Goal: Task Accomplishment & Management: Use online tool/utility

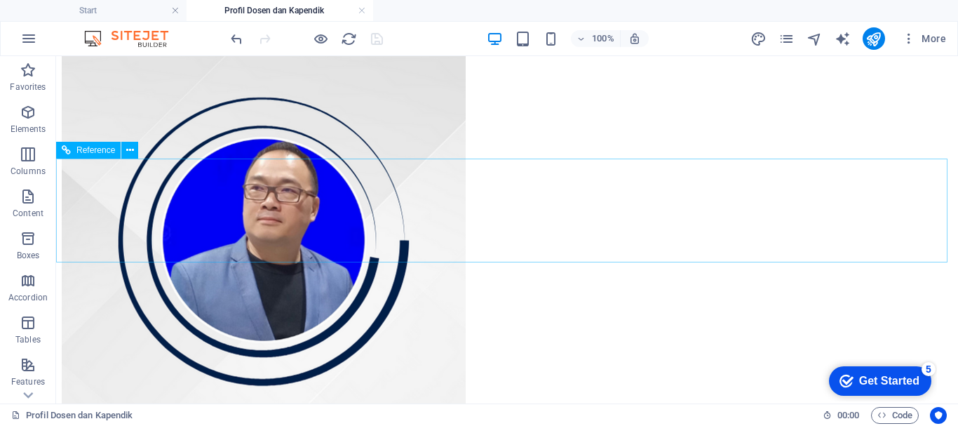
scroll to position [912, 0]
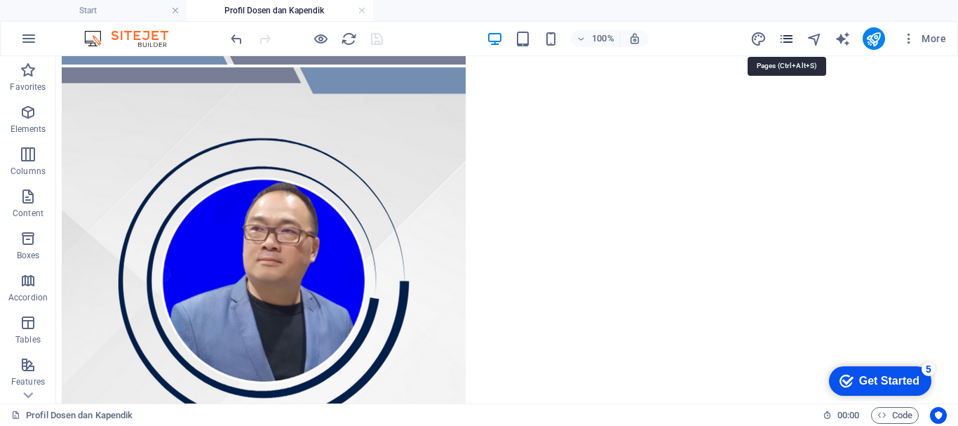
click at [790, 33] on icon "pages" at bounding box center [787, 39] width 16 height 16
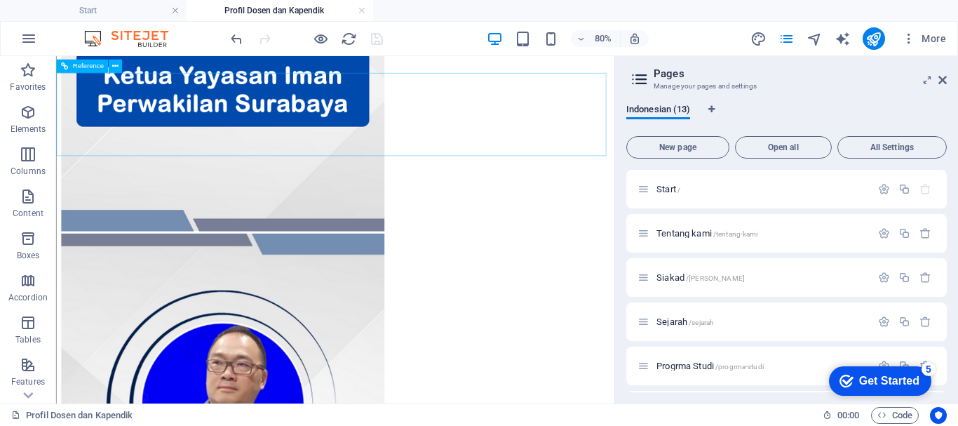
scroll to position [561, 0]
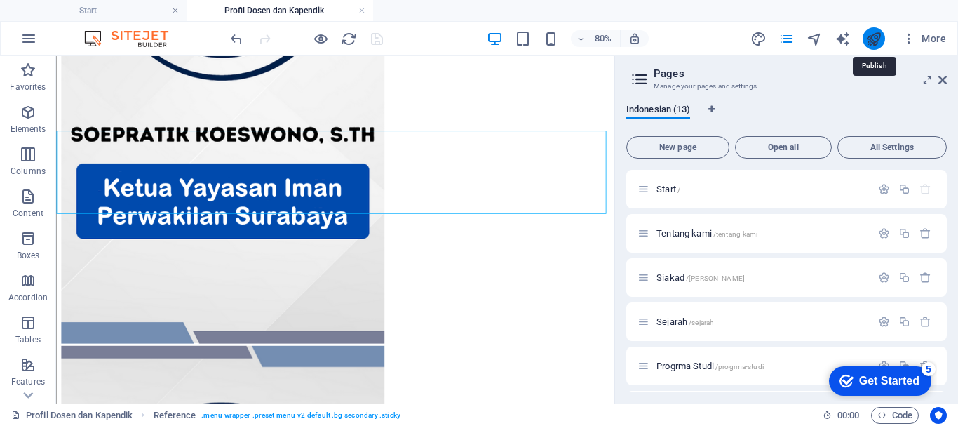
click at [872, 40] on icon "publish" at bounding box center [874, 39] width 16 height 16
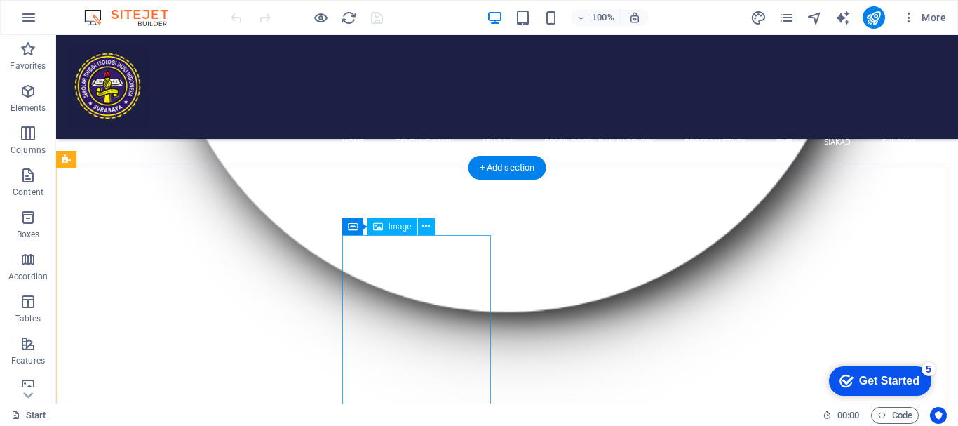
scroll to position [6455, 0]
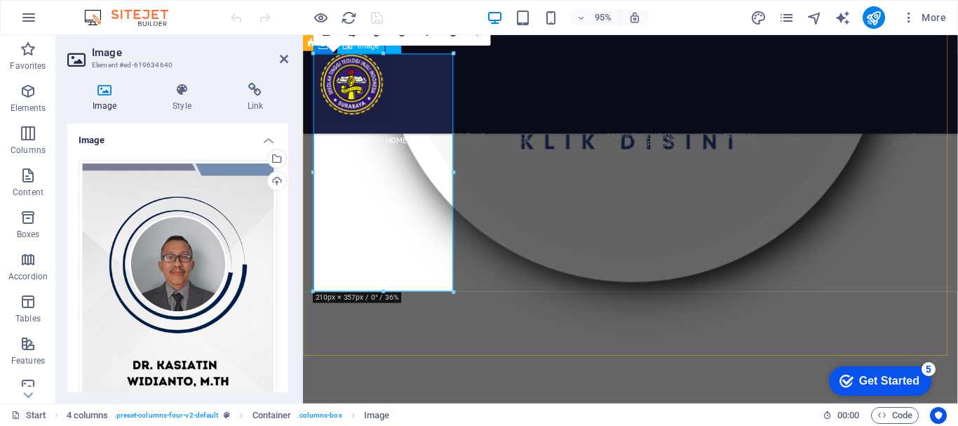
scroll to position [6031, 0]
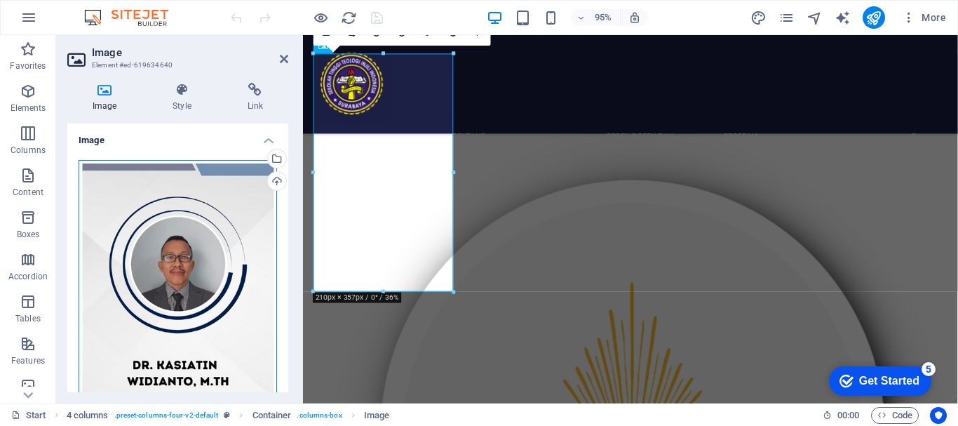
click at [178, 202] on div "Drag files here, click to choose files or select files from Files or our free s…" at bounding box center [178, 326] width 199 height 333
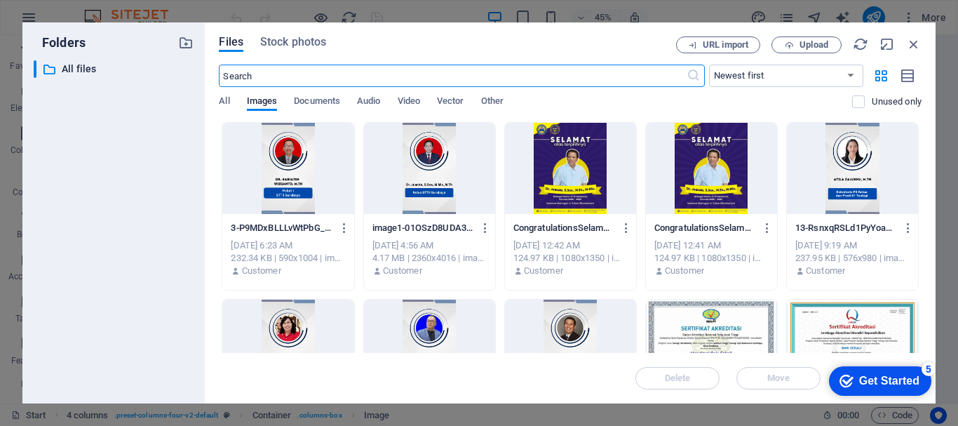
scroll to position [6041, 0]
click at [456, 173] on div at bounding box center [429, 168] width 131 height 91
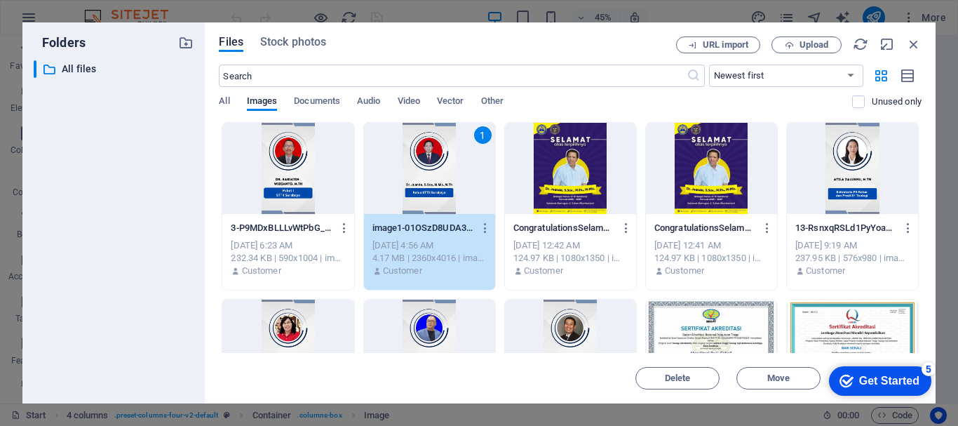
click at [456, 173] on div "1" at bounding box center [429, 168] width 131 height 91
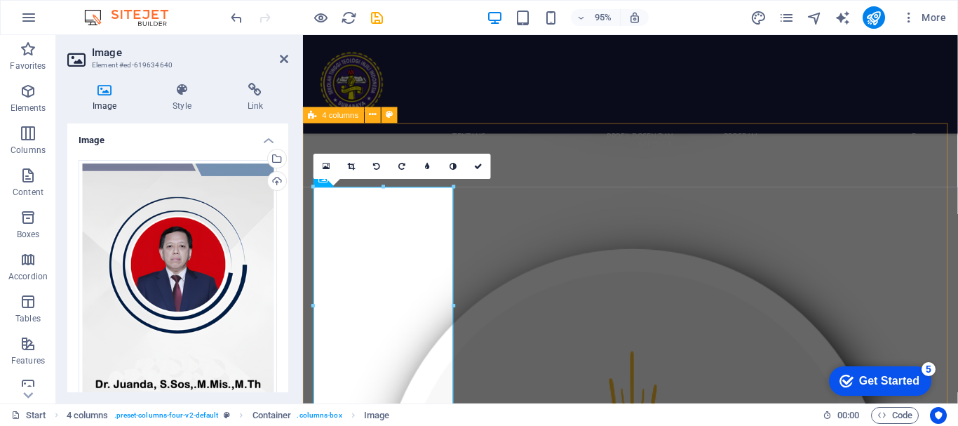
scroll to position [5891, 0]
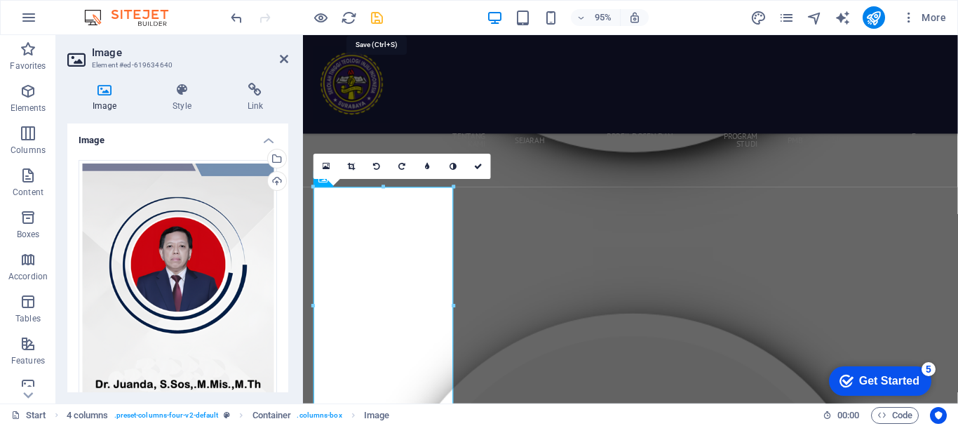
click at [373, 22] on icon "save" at bounding box center [377, 18] width 16 height 16
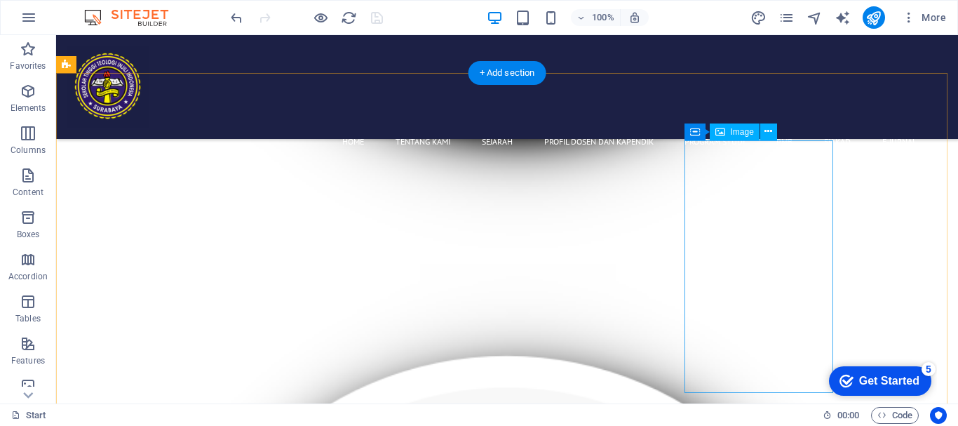
scroll to position [6697, 0]
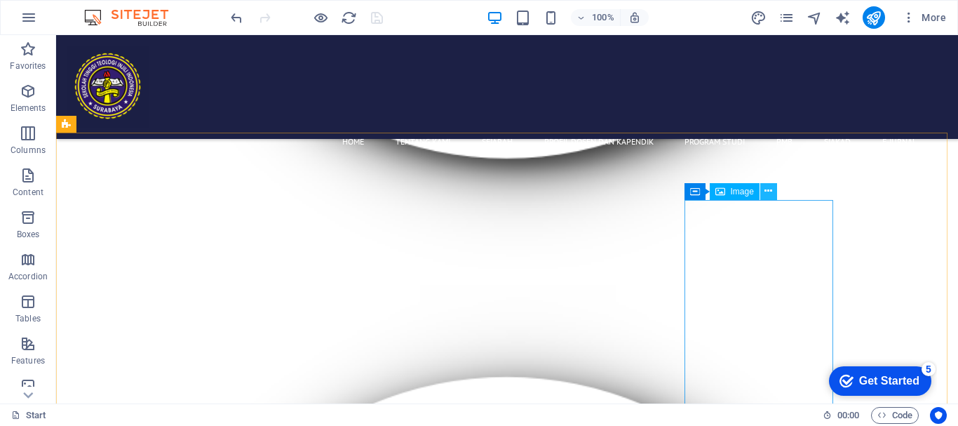
click at [768, 194] on icon at bounding box center [769, 191] width 8 height 15
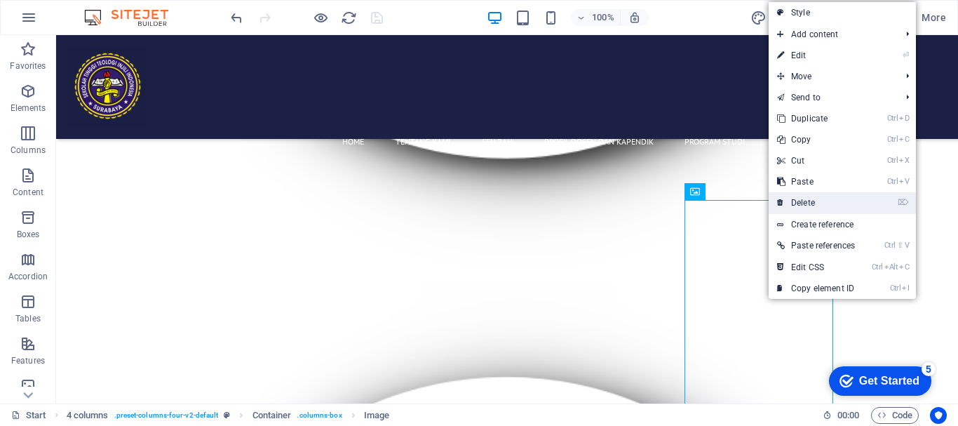
click at [796, 202] on link "⌦ Delete" at bounding box center [816, 202] width 95 height 21
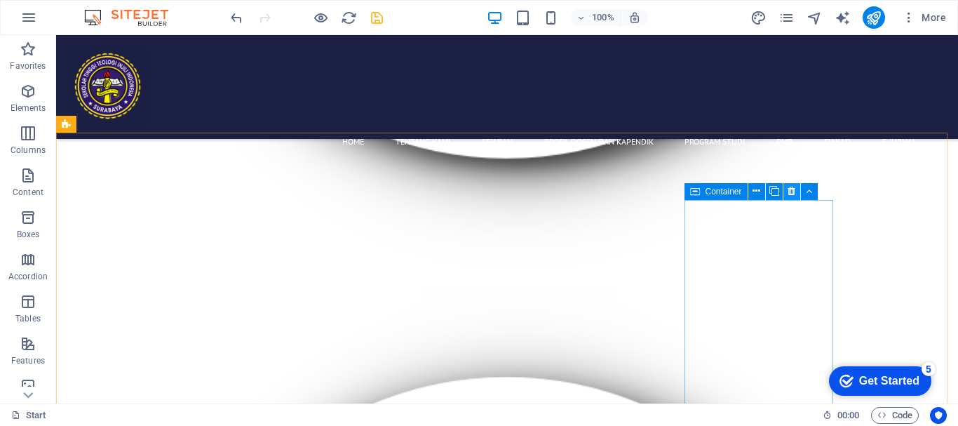
click at [795, 194] on icon at bounding box center [792, 191] width 8 height 15
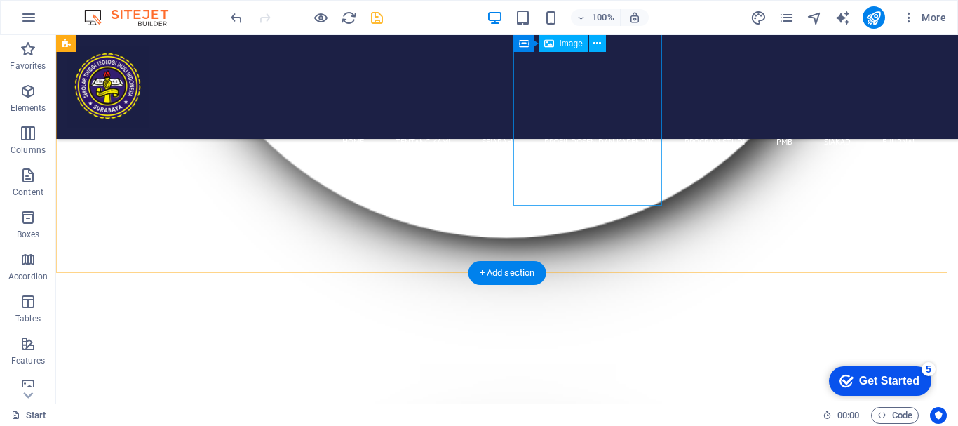
scroll to position [6557, 0]
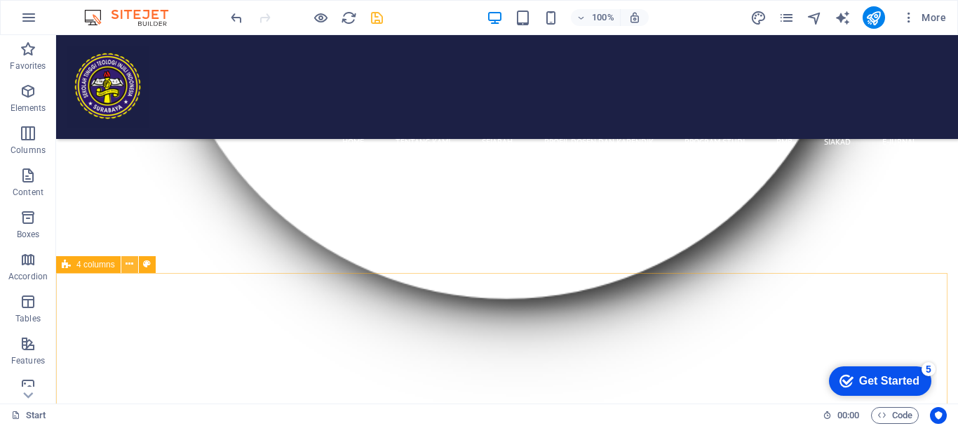
click at [127, 268] on icon at bounding box center [130, 264] width 8 height 15
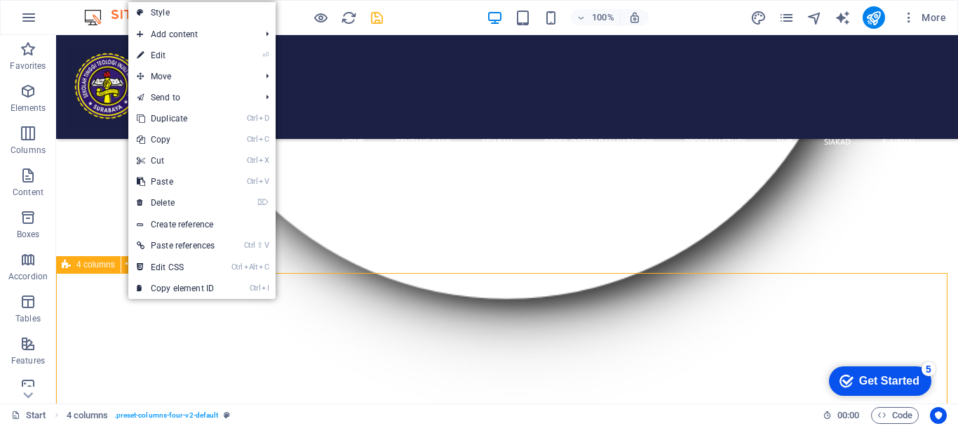
click at [106, 267] on span "4 columns" at bounding box center [95, 264] width 39 height 8
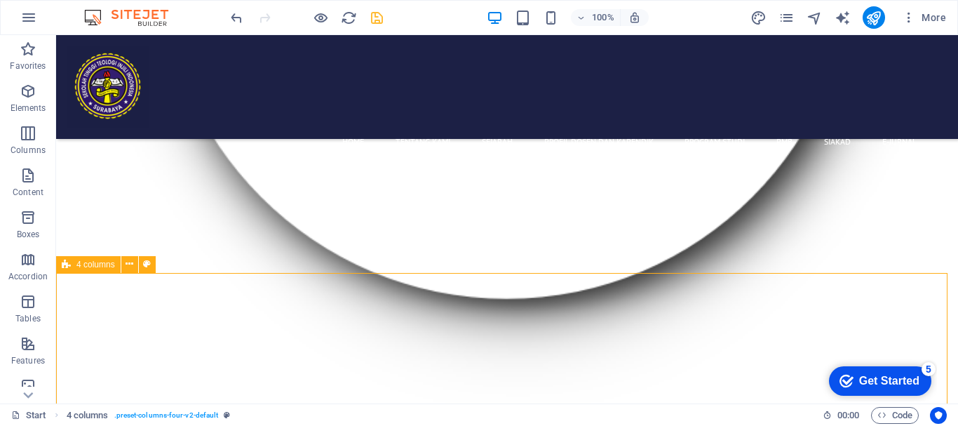
click at [89, 264] on span "4 columns" at bounding box center [95, 264] width 39 height 8
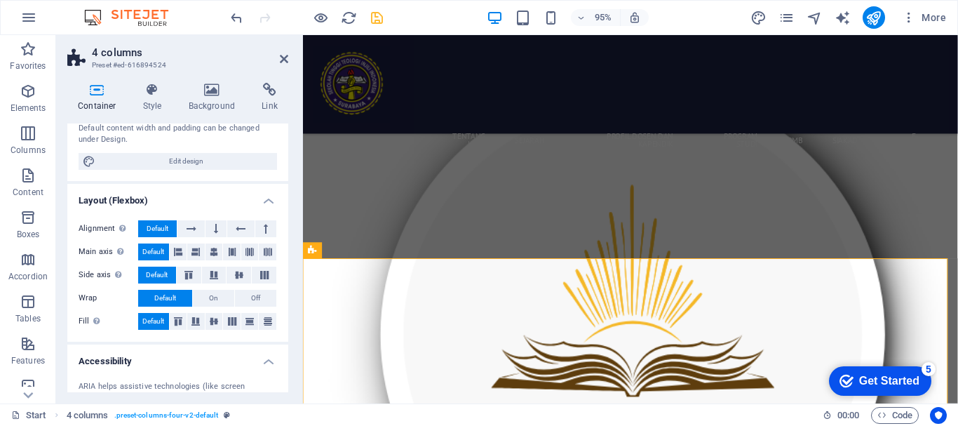
scroll to position [0, 0]
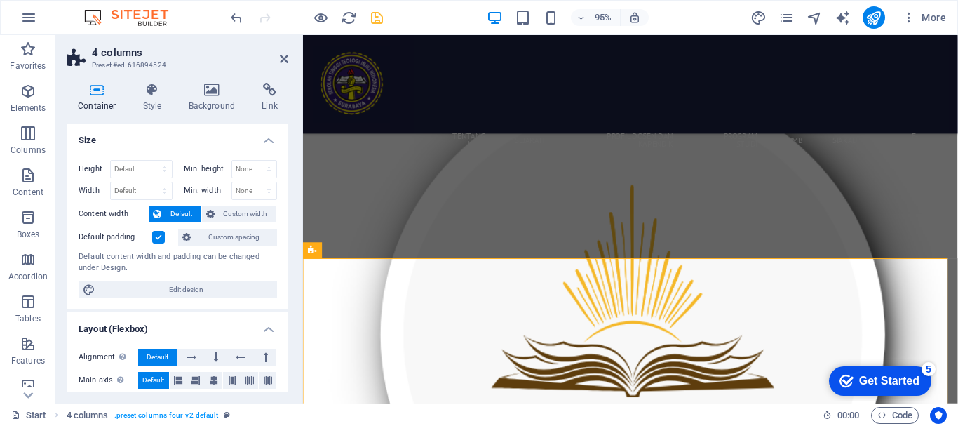
click at [100, 93] on icon at bounding box center [97, 90] width 60 height 14
click at [213, 90] on icon at bounding box center [212, 90] width 68 height 14
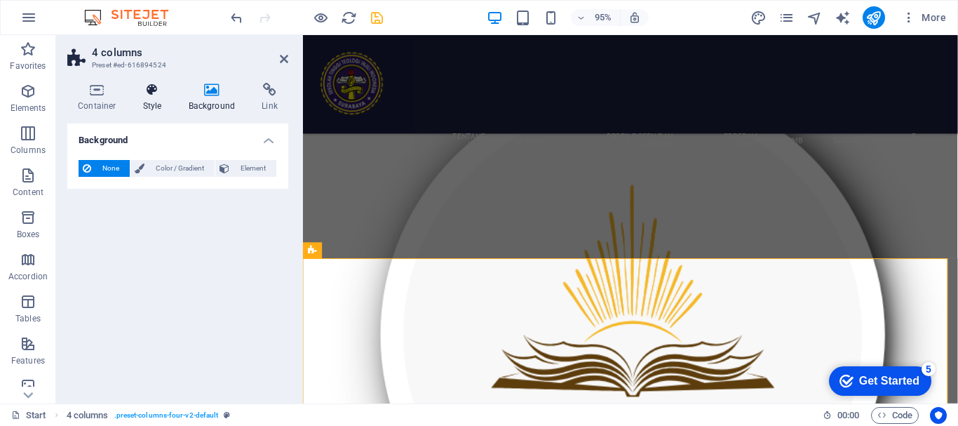
click at [153, 93] on icon at bounding box center [153, 90] width 40 height 14
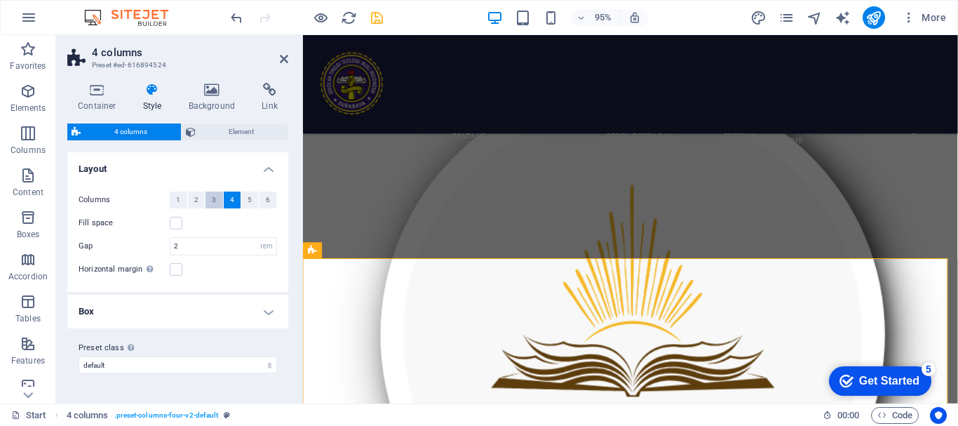
click at [212, 201] on span "3" at bounding box center [214, 200] width 4 height 17
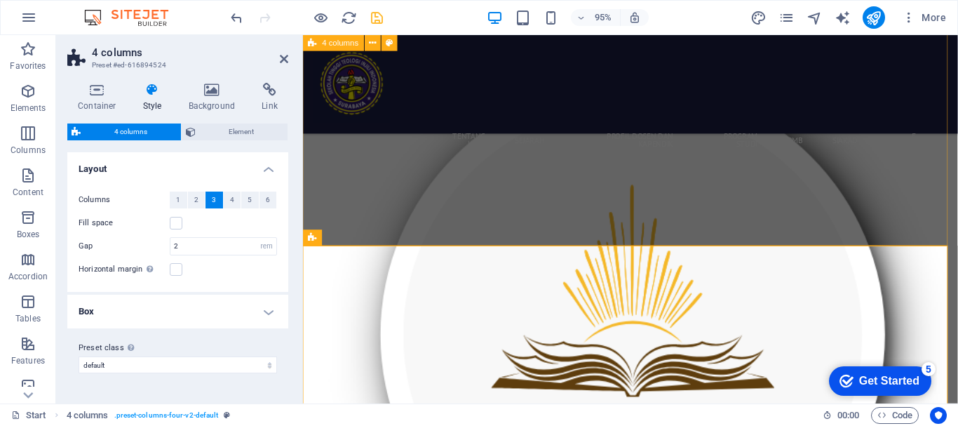
scroll to position [6274, 0]
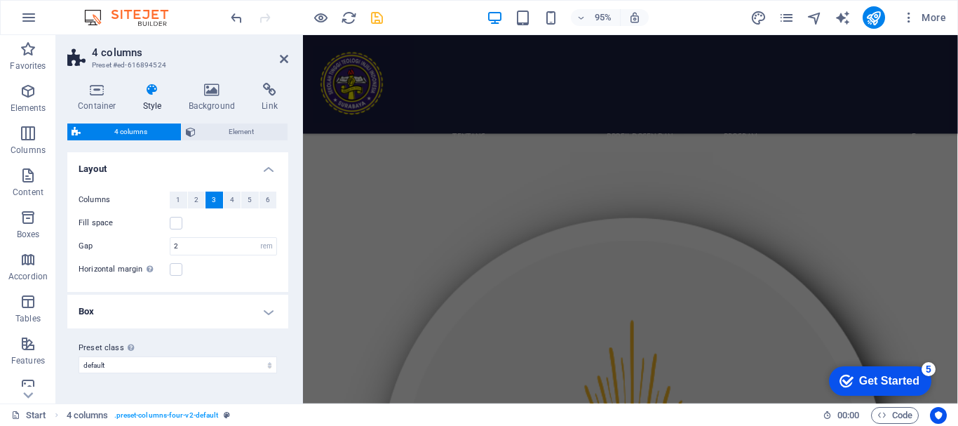
click at [217, 199] on button "3" at bounding box center [215, 200] width 18 height 17
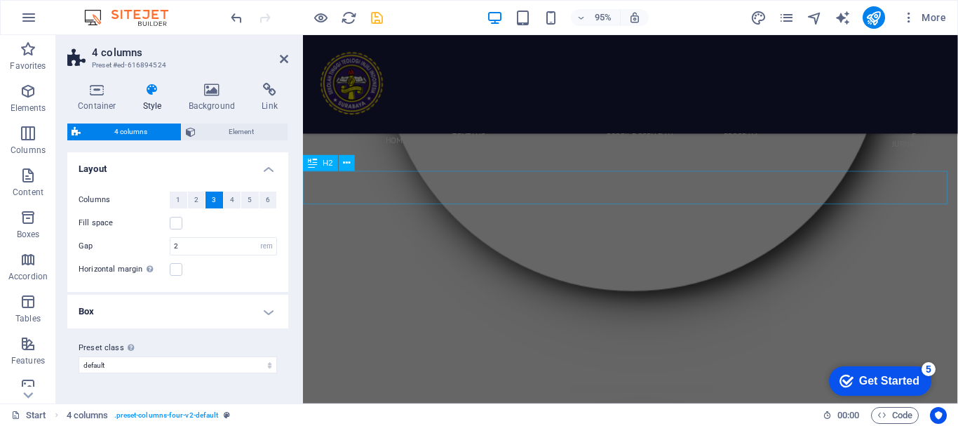
scroll to position [5993, 0]
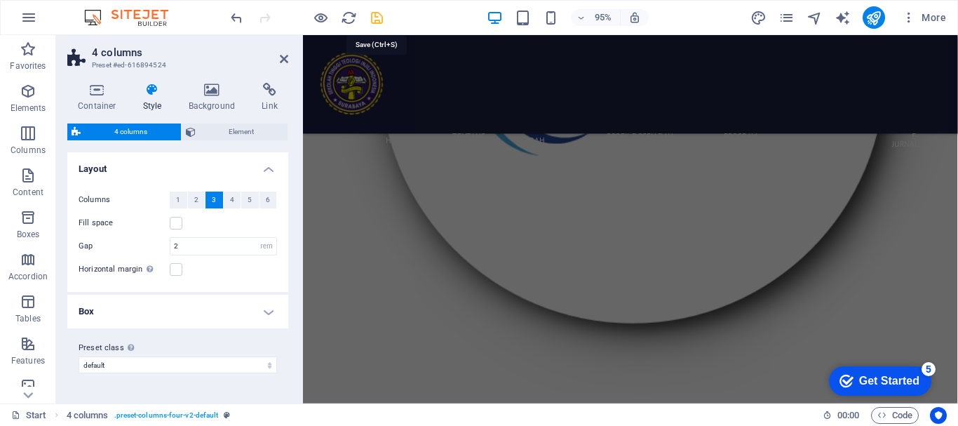
click at [375, 17] on icon "save" at bounding box center [377, 18] width 16 height 16
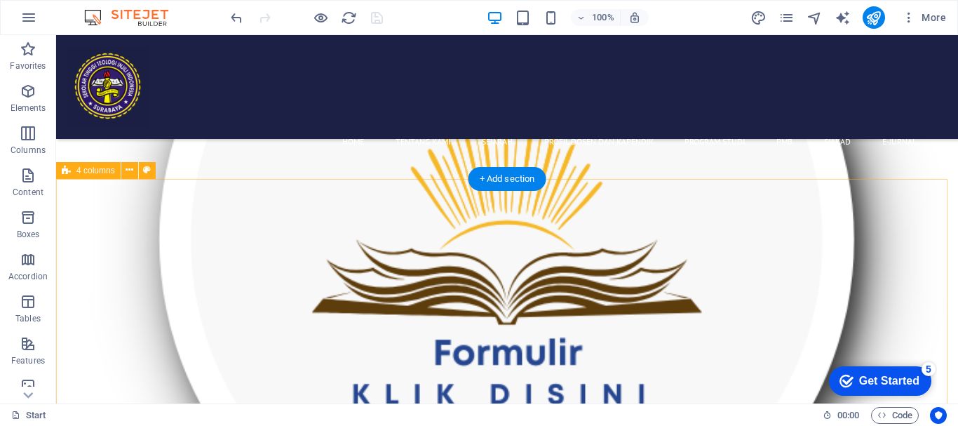
scroll to position [7187, 0]
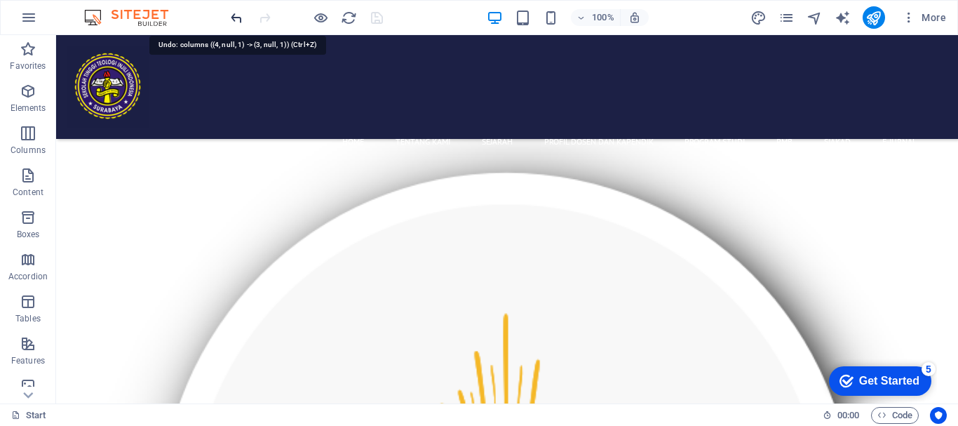
click at [240, 22] on icon "undo" at bounding box center [237, 18] width 16 height 16
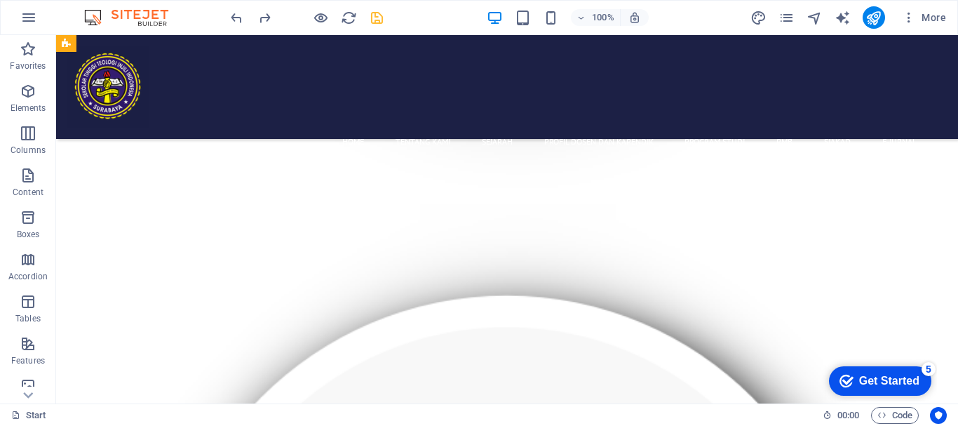
scroll to position [6568, 0]
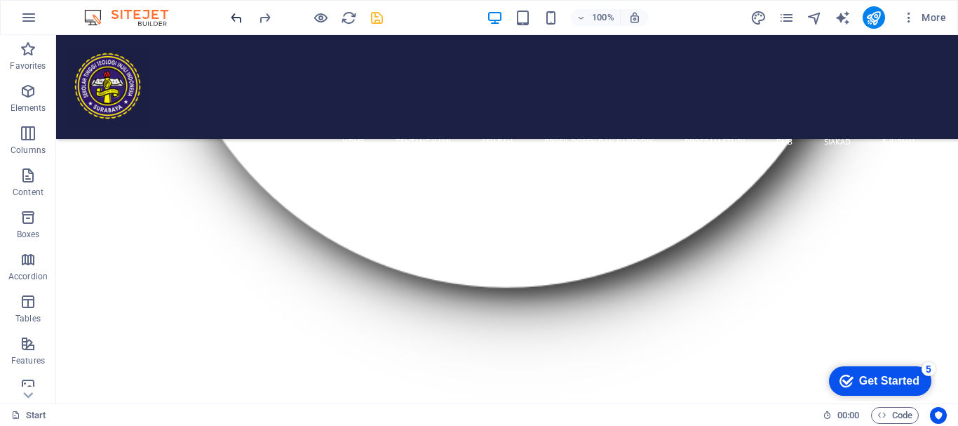
click at [238, 17] on icon "undo" at bounding box center [237, 18] width 16 height 16
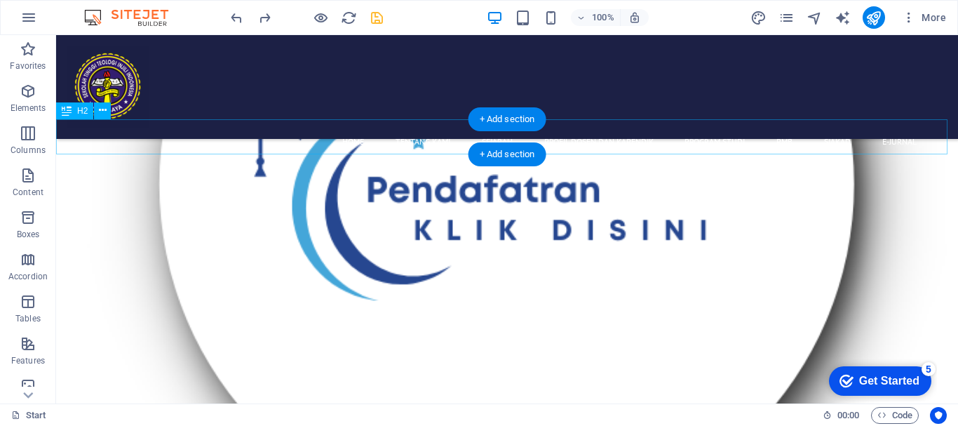
scroll to position [6358, 0]
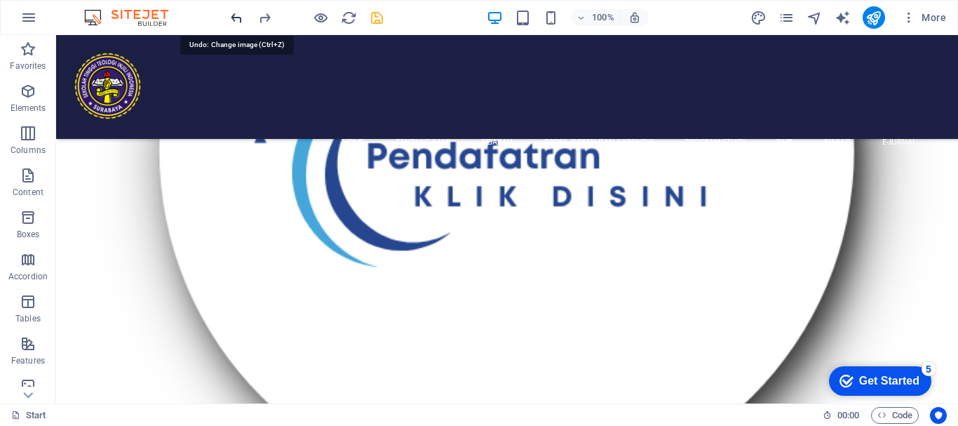
click at [237, 16] on icon "undo" at bounding box center [237, 18] width 16 height 16
click at [260, 14] on icon "redo" at bounding box center [265, 18] width 16 height 16
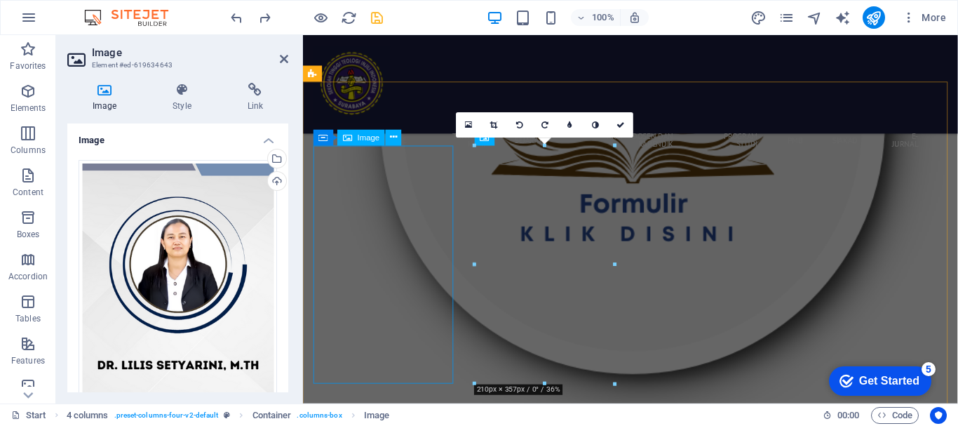
scroll to position [5934, 0]
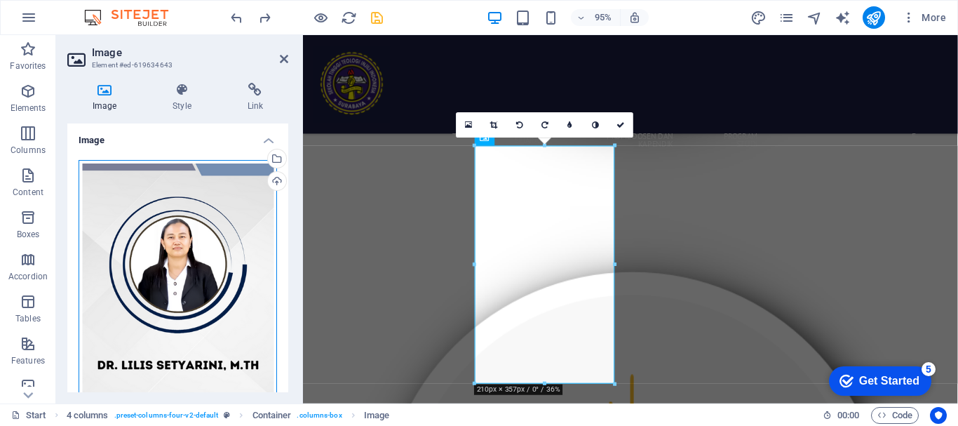
click at [182, 237] on div "Drag files here, click to choose files or select files from Files or our free s…" at bounding box center [178, 326] width 199 height 333
click at [182, 237] on body "STTII SURABAYA Start Favorites Elements Columns Content Boxes Accordion Tables …" at bounding box center [479, 213] width 958 height 426
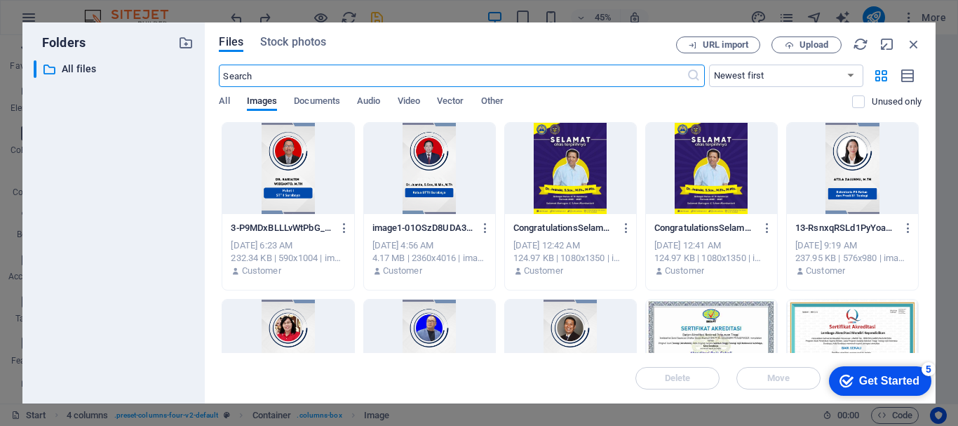
scroll to position [5945, 0]
click at [289, 172] on div at bounding box center [287, 168] width 131 height 91
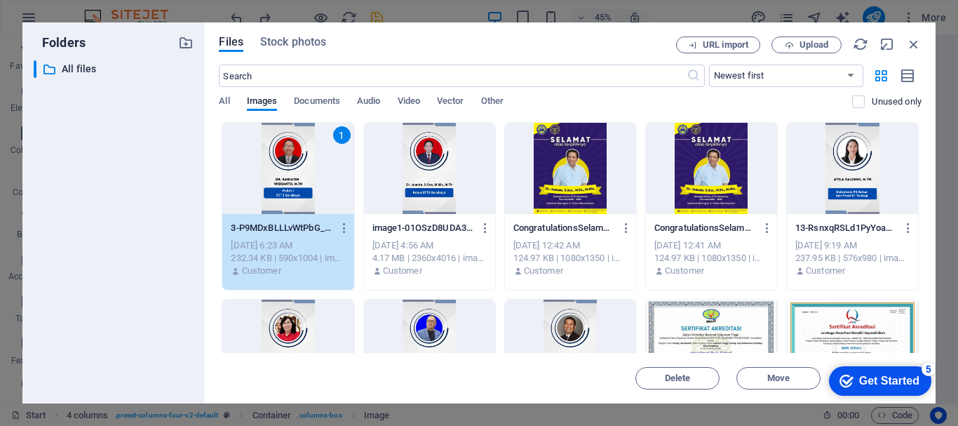
click at [289, 172] on div "1" at bounding box center [287, 168] width 131 height 91
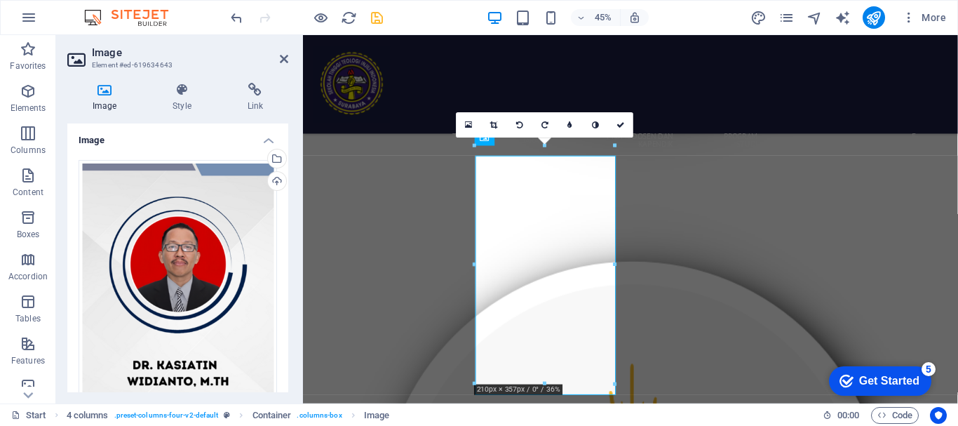
scroll to position [5934, 0]
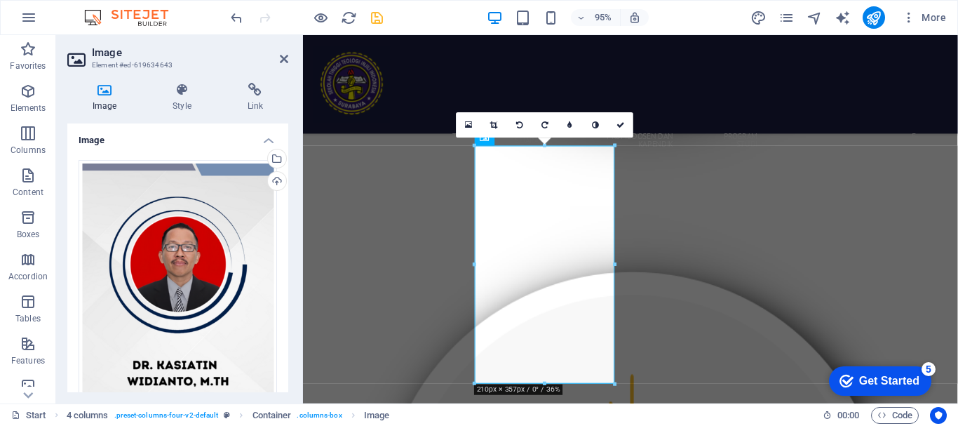
click at [373, 20] on icon "save" at bounding box center [377, 18] width 16 height 16
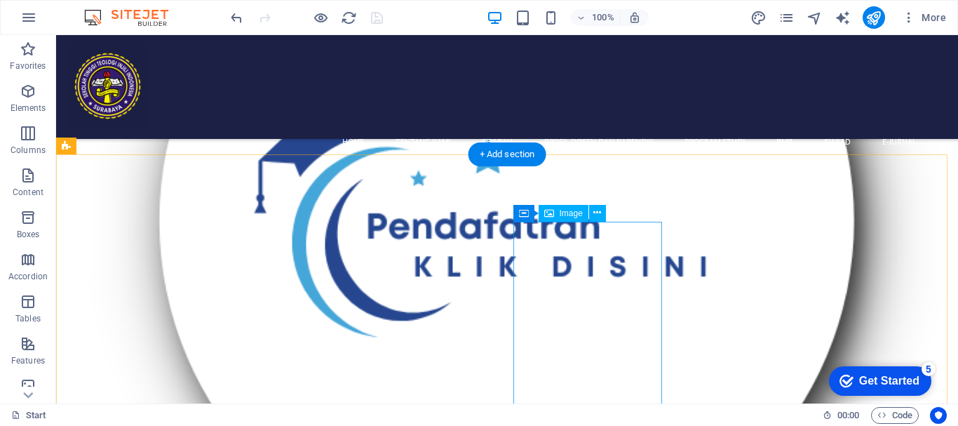
scroll to position [6428, 0]
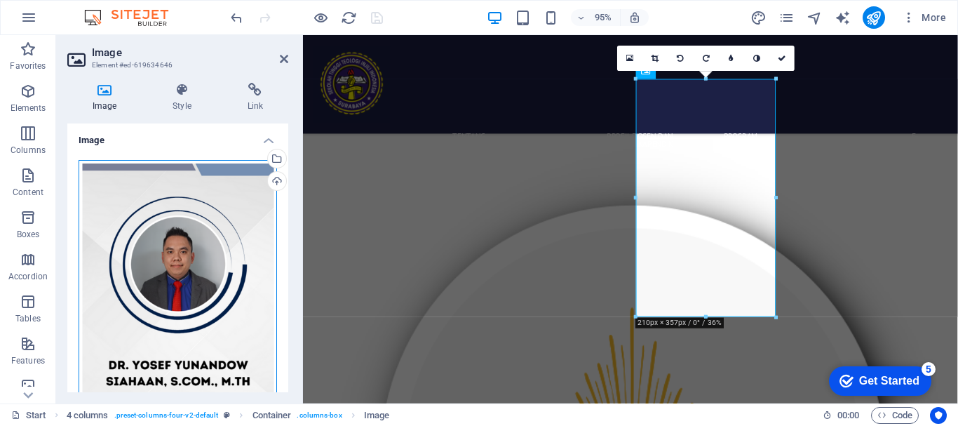
click at [160, 262] on div "Drag files here, click to choose files or select files from Files or our free s…" at bounding box center [178, 326] width 199 height 333
click at [160, 262] on body "STTII SURABAYA Start Favorites Elements Columns Content Boxes Accordion Tables …" at bounding box center [479, 213] width 958 height 426
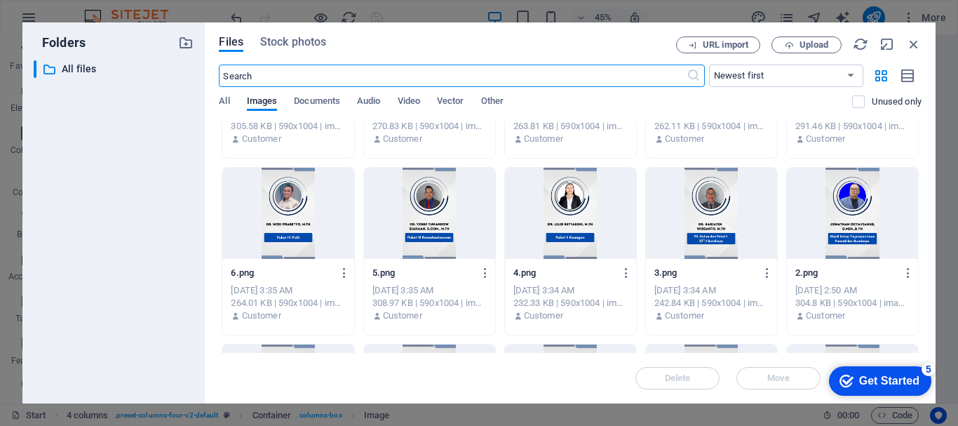
scroll to position [1123, 0]
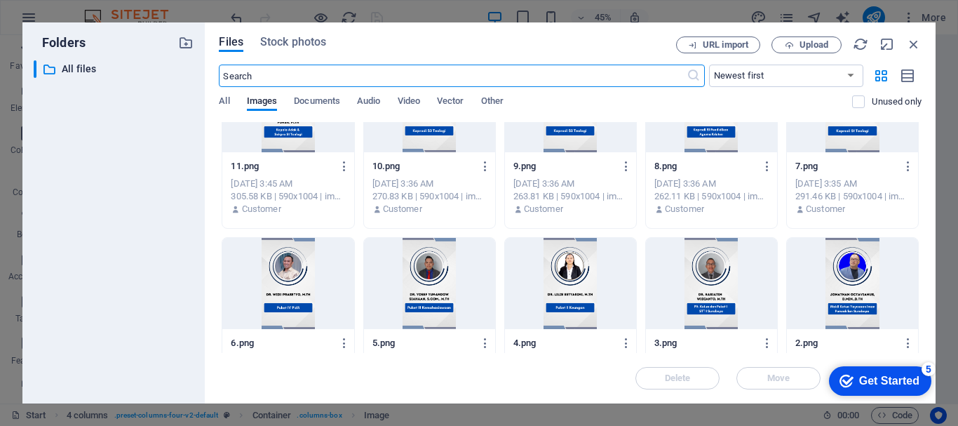
click at [597, 273] on div at bounding box center [570, 283] width 131 height 91
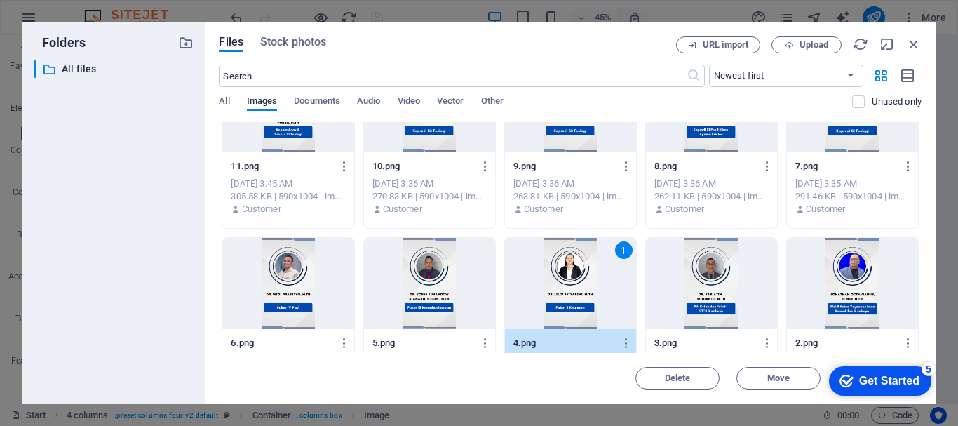
click at [597, 273] on div "1" at bounding box center [570, 283] width 131 height 91
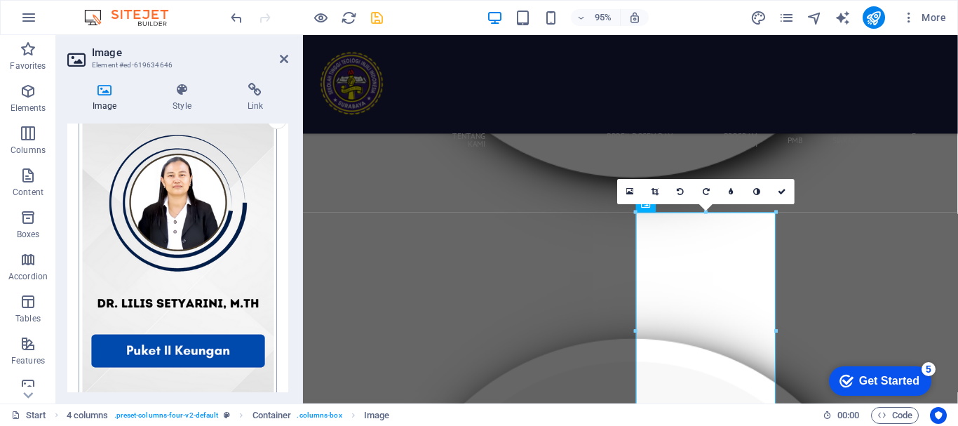
scroll to position [0, 0]
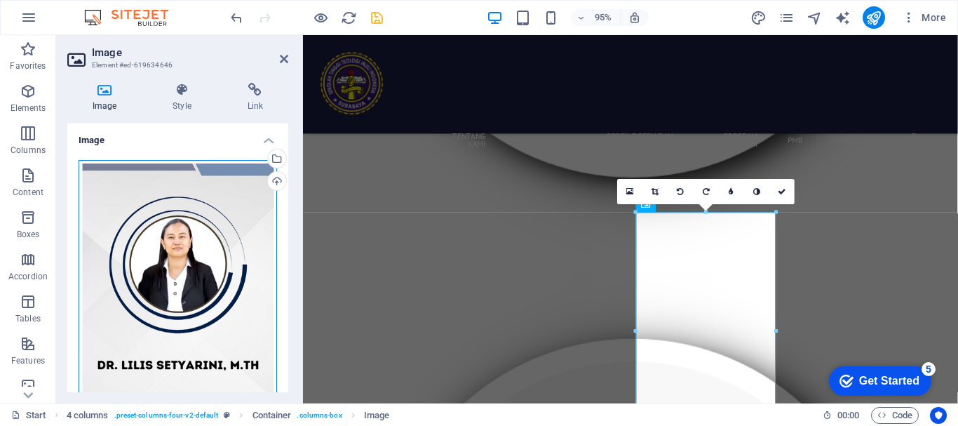
click at [220, 253] on div "Drag files here, click to choose files or select files from Files or our free s…" at bounding box center [178, 326] width 199 height 333
click at [220, 253] on body "STTII SURABAYA Start Favorites Elements Columns Content Boxes Accordion Tables …" at bounding box center [479, 213] width 958 height 426
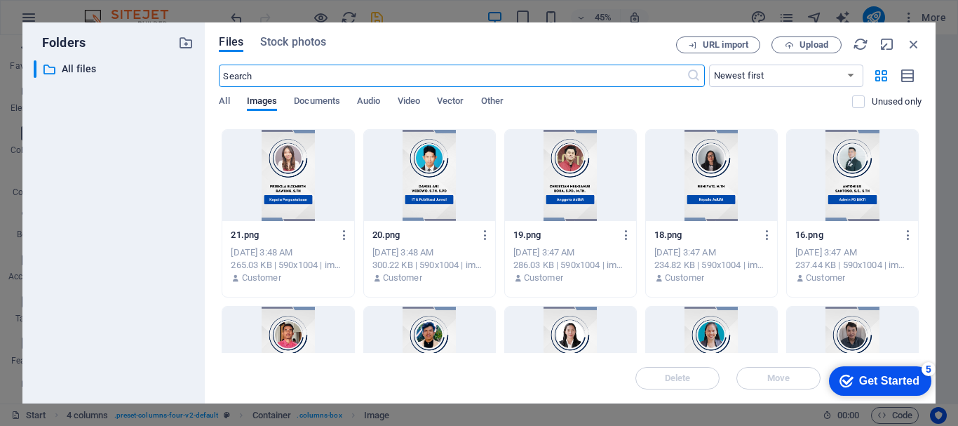
scroll to position [702, 0]
